Goal: Find specific page/section: Find specific page/section

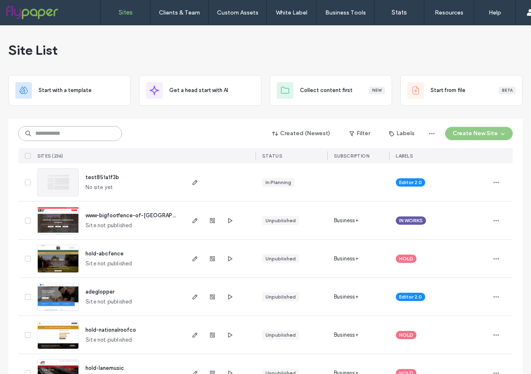
click at [42, 132] on input at bounding box center [70, 133] width 104 height 15
click at [401, 13] on label "Stats" at bounding box center [399, 12] width 15 height 7
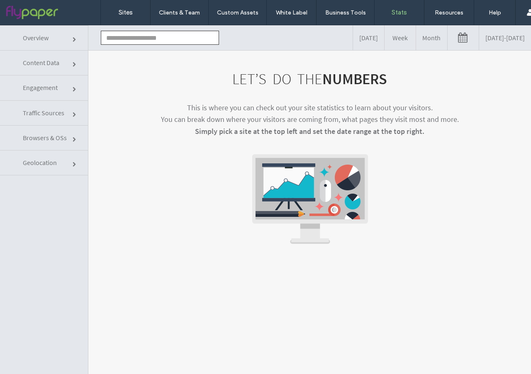
click at [137, 37] on input "text" at bounding box center [160, 38] width 118 height 14
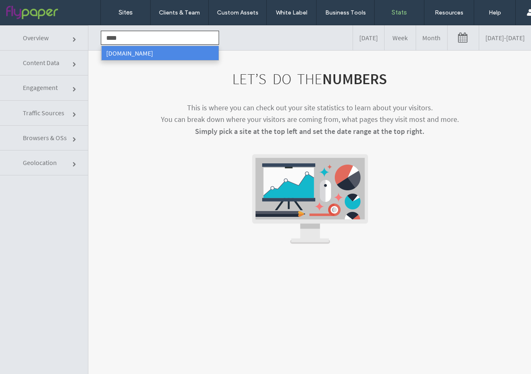
click at [136, 50] on li "www.americanhermetics.net" at bounding box center [159, 53] width 117 height 14
type input "**********"
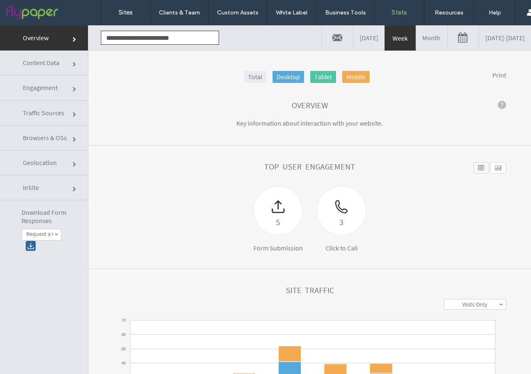
click at [50, 236] on label "Request a Quote" at bounding box center [39, 234] width 27 height 7
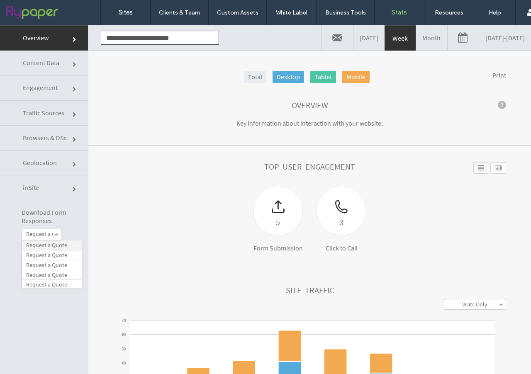
click at [42, 244] on label "Request a Quote" at bounding box center [46, 245] width 41 height 7
click at [29, 244] on div at bounding box center [31, 246] width 10 height 10
click at [56, 234] on span at bounding box center [56, 235] width 4 height 4
click at [57, 256] on label "Request a Quote" at bounding box center [46, 255] width 41 height 7
click at [29, 246] on div at bounding box center [31, 246] width 10 height 10
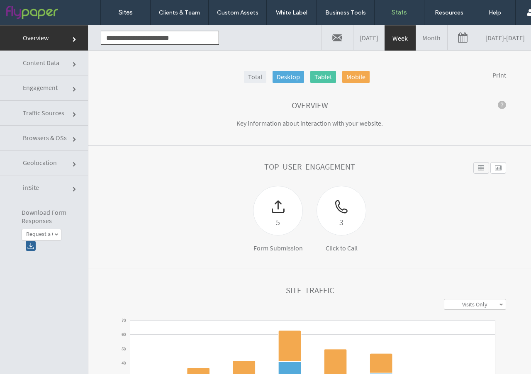
click at [58, 235] on span at bounding box center [56, 235] width 4 height 4
click at [58, 266] on label "Request a Quote" at bounding box center [46, 265] width 41 height 7
click at [27, 246] on div at bounding box center [31, 246] width 10 height 10
click at [52, 235] on label "Request a Quote" at bounding box center [39, 234] width 27 height 7
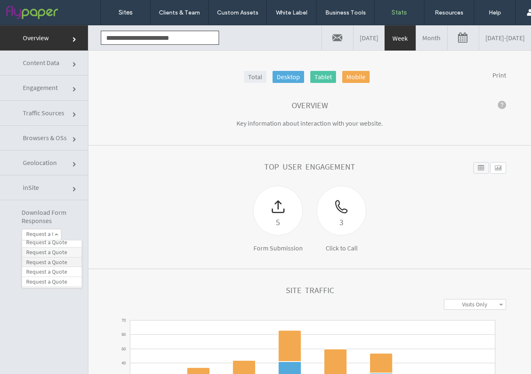
click at [52, 263] on label "Request a Quote" at bounding box center [46, 262] width 41 height 7
click at [31, 248] on div at bounding box center [31, 246] width 10 height 10
click at [55, 234] on span at bounding box center [56, 235] width 4 height 4
click at [59, 273] on label "Request a Quote" at bounding box center [46, 271] width 41 height 7
click at [31, 245] on div at bounding box center [31, 246] width 10 height 10
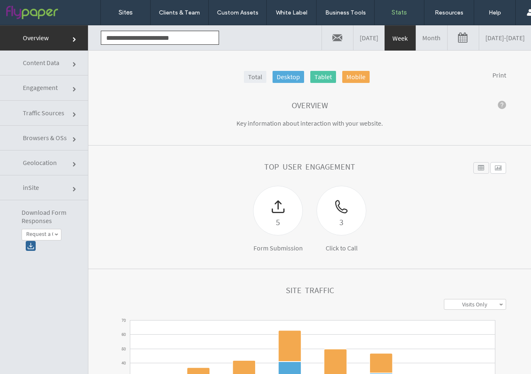
click at [56, 233] on span at bounding box center [56, 235] width 4 height 4
click at [54, 268] on label "Request a Quote" at bounding box center [46, 266] width 41 height 7
click at [27, 244] on div at bounding box center [31, 246] width 10 height 10
click at [54, 236] on link "Request a Quote" at bounding box center [41, 234] width 39 height 11
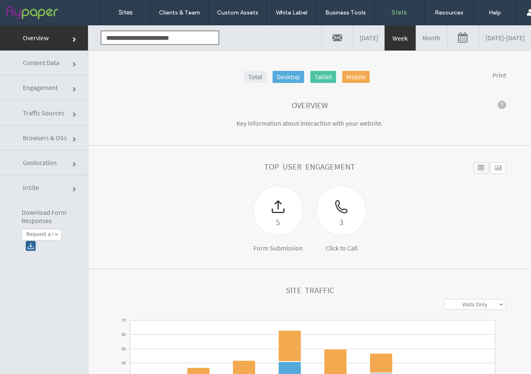
click at [54, 236] on link "Request a Quote" at bounding box center [41, 234] width 39 height 11
click at [42, 255] on label "Contact Us" at bounding box center [39, 254] width 27 height 7
click at [29, 247] on div at bounding box center [31, 246] width 10 height 10
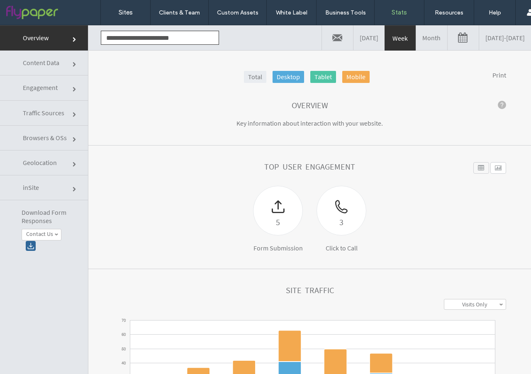
click at [54, 233] on span at bounding box center [56, 235] width 4 height 4
click at [53, 258] on link "Form" at bounding box center [52, 258] width 60 height 10
click at [29, 244] on div at bounding box center [31, 246] width 10 height 10
click at [55, 238] on link "Form" at bounding box center [41, 234] width 39 height 11
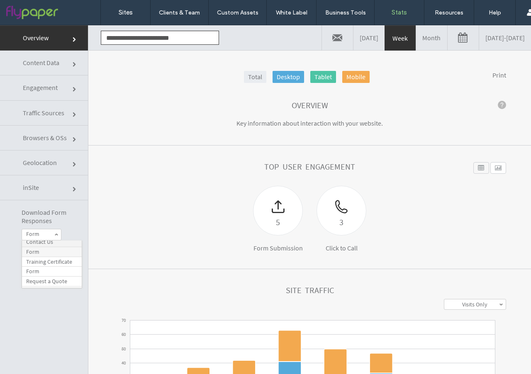
scroll to position [64, 0]
click at [51, 264] on label "Training Certificate" at bounding box center [49, 260] width 46 height 7
click at [32, 246] on div at bounding box center [31, 246] width 10 height 10
click at [55, 236] on span at bounding box center [56, 235] width 4 height 4
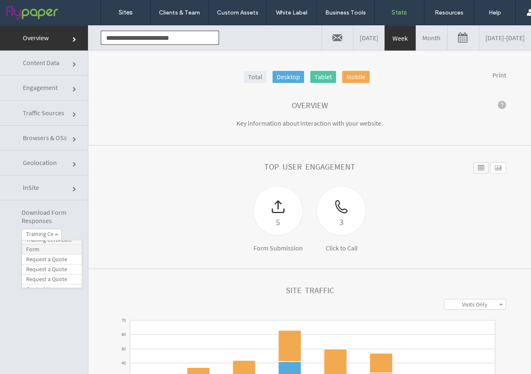
click at [42, 255] on link "Form" at bounding box center [52, 250] width 60 height 10
click at [32, 244] on div at bounding box center [31, 246] width 10 height 10
click at [54, 237] on link "Form" at bounding box center [41, 234] width 39 height 11
click at [56, 263] on label "Request a Quote" at bounding box center [46, 259] width 41 height 7
click at [31, 245] on div at bounding box center [31, 246] width 10 height 10
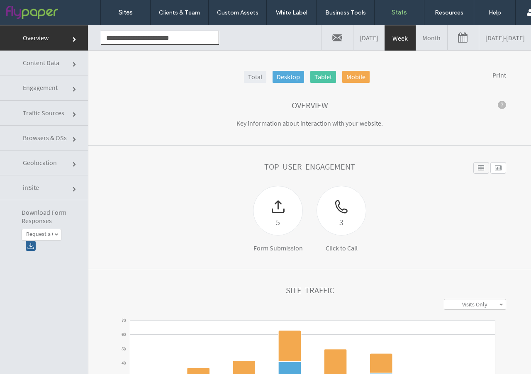
click at [56, 233] on span at bounding box center [56, 235] width 4 height 4
click at [54, 253] on label "Request a Quote" at bounding box center [46, 249] width 41 height 7
click at [31, 248] on div at bounding box center [31, 246] width 10 height 10
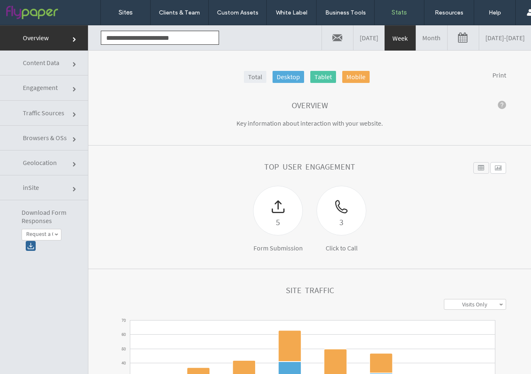
click at [55, 236] on span at bounding box center [56, 235] width 4 height 4
click at [52, 254] on label "Request a Quote" at bounding box center [46, 253] width 41 height 7
click at [29, 244] on div at bounding box center [31, 246] width 10 height 10
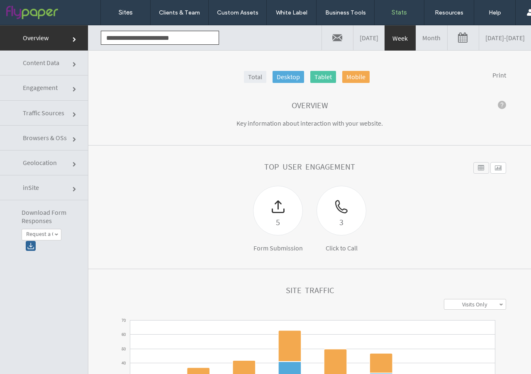
click at [57, 236] on span at bounding box center [56, 235] width 4 height 4
click at [52, 370] on label "Contact Us" at bounding box center [39, 373] width 27 height 7
click at [34, 246] on div at bounding box center [31, 246] width 10 height 10
click at [49, 233] on label "Contact Us" at bounding box center [39, 234] width 27 height 7
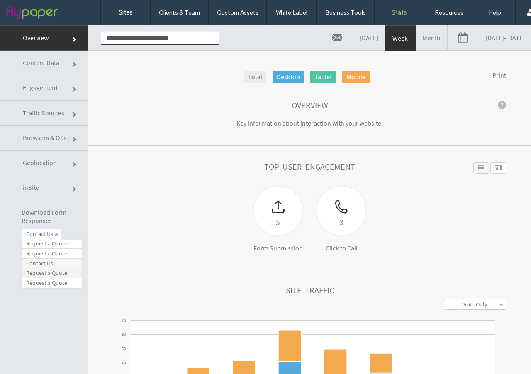
click at [37, 274] on label "Request a Quote" at bounding box center [46, 273] width 41 height 7
click at [32, 244] on div at bounding box center [31, 246] width 10 height 10
click at [58, 236] on link "Request a Quote" at bounding box center [41, 234] width 39 height 11
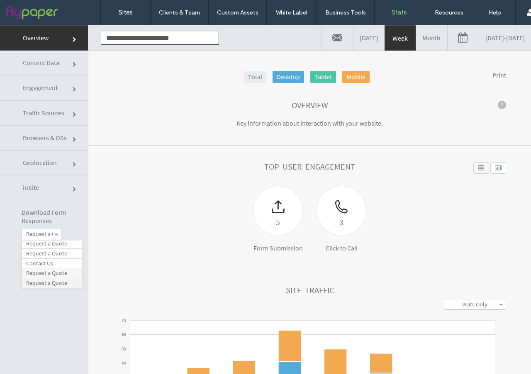
click at [51, 283] on label "Request a Quote" at bounding box center [46, 283] width 41 height 7
click at [31, 248] on div at bounding box center [31, 246] width 10 height 10
click at [54, 231] on link "Request a Quote" at bounding box center [41, 234] width 39 height 11
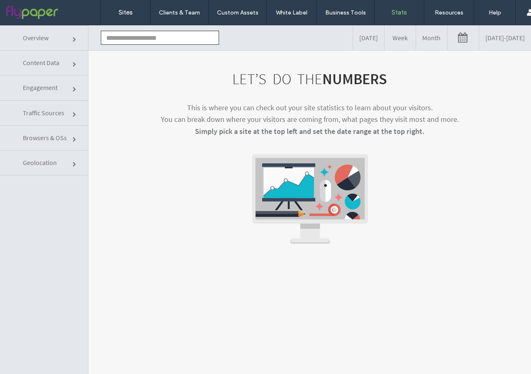
click at [120, 41] on input "text" at bounding box center [160, 38] width 118 height 14
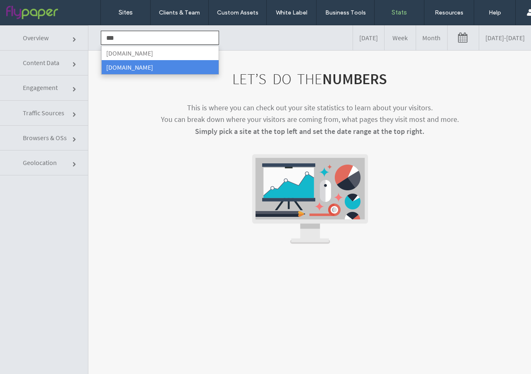
click at [119, 68] on li "www.thegraniteplacefranklin.com" at bounding box center [159, 67] width 117 height 14
type input "**********"
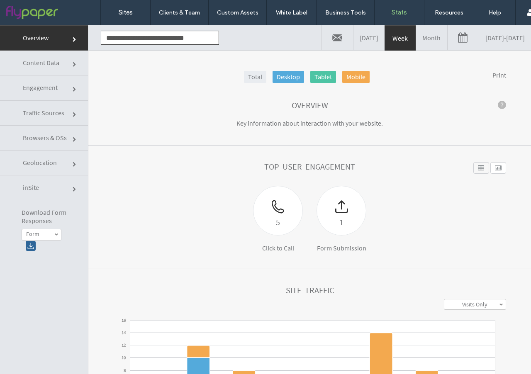
click at [50, 239] on link "Form" at bounding box center [41, 234] width 39 height 11
click at [35, 245] on label "Form" at bounding box center [32, 245] width 13 height 7
click at [34, 244] on div at bounding box center [31, 246] width 10 height 10
click at [119, 16] on label "Sites" at bounding box center [126, 12] width 14 height 7
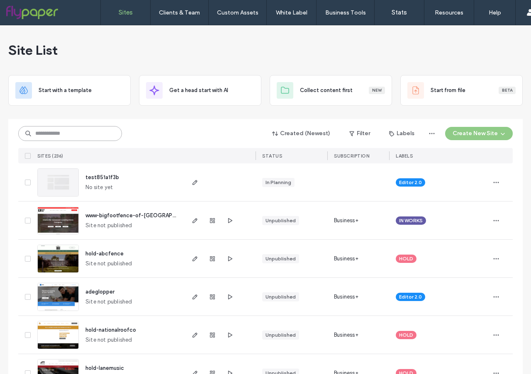
click at [75, 136] on input at bounding box center [70, 133] width 104 height 15
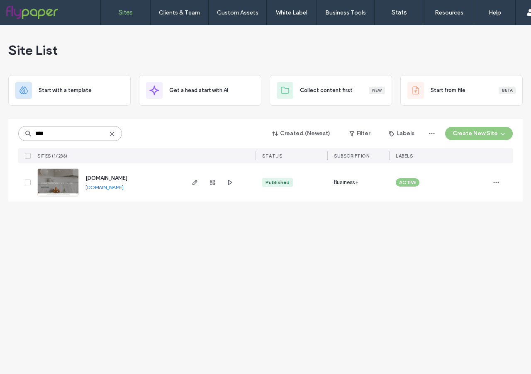
type input "****"
click at [60, 179] on img at bounding box center [58, 197] width 41 height 56
